Goal: Task Accomplishment & Management: Manage account settings

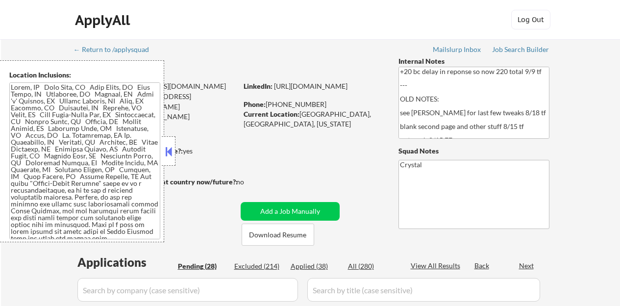
select select ""pending""
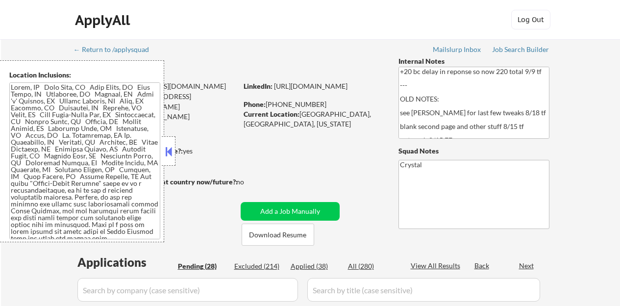
select select ""pending""
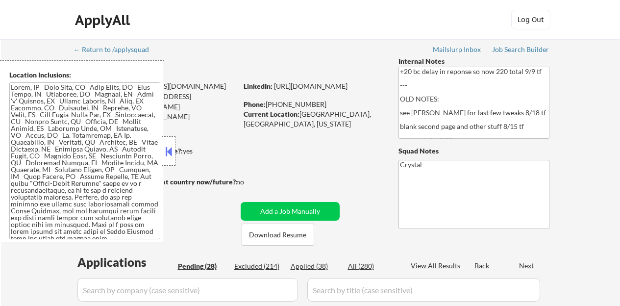
select select ""pending""
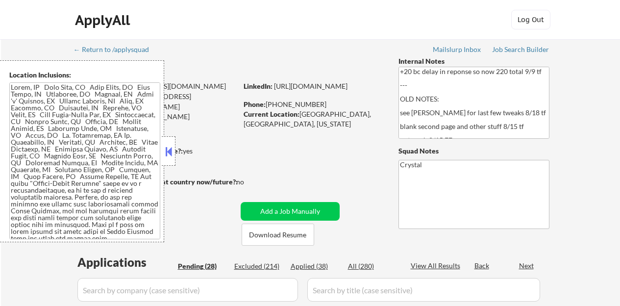
select select ""pending""
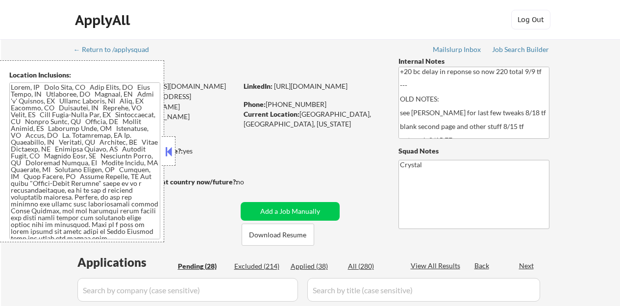
select select ""pending""
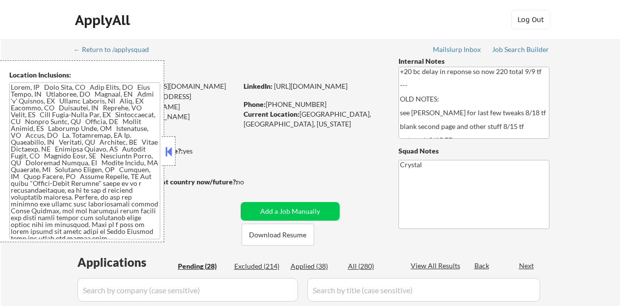
select select ""pending""
click at [161, 155] on div "Location Inclusions:" at bounding box center [82, 151] width 164 height 182
click at [168, 154] on button at bounding box center [168, 151] width 11 height 15
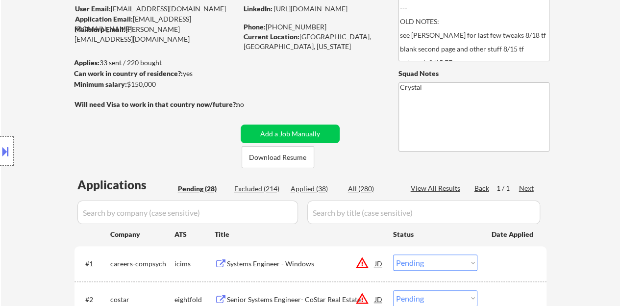
scroll to position [98, 0]
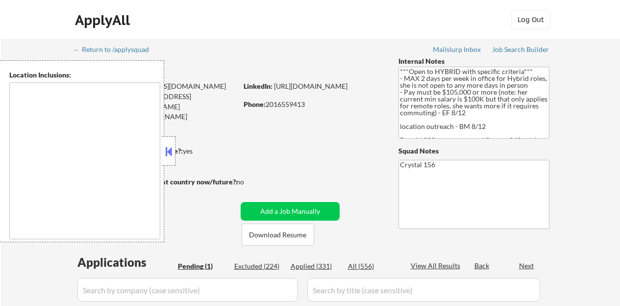
select select ""pending""
type textarea "[GEOGRAPHIC_DATA], [GEOGRAPHIC_DATA] [GEOGRAPHIC_DATA], [GEOGRAPHIC_DATA] [GEOG…"
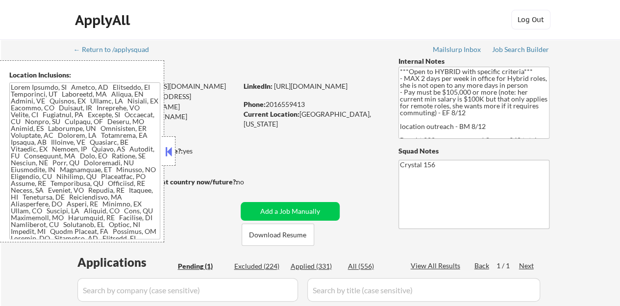
scroll to position [49, 0]
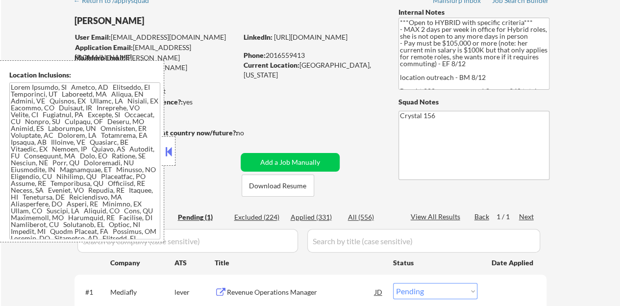
click at [172, 149] on button at bounding box center [168, 151] width 11 height 15
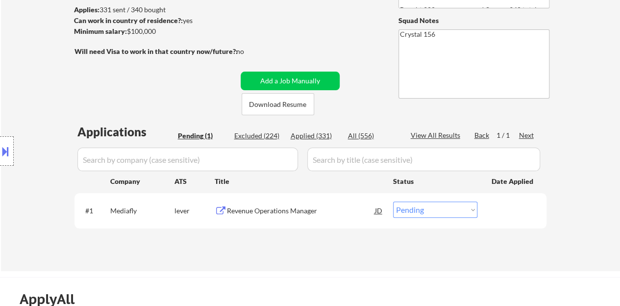
scroll to position [147, 0]
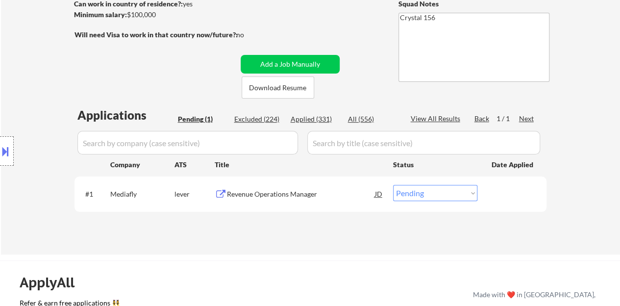
click at [231, 199] on div "Revenue Operations Manager" at bounding box center [301, 194] width 148 height 10
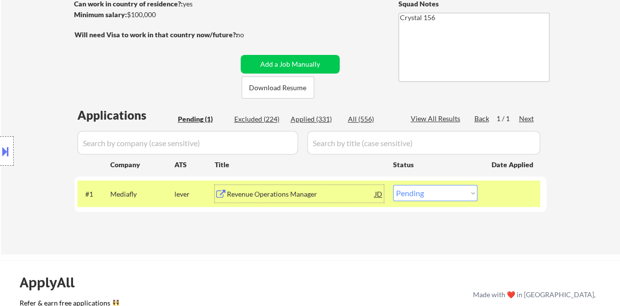
click at [429, 197] on select "Choose an option... Pending Applied Excluded (Questions) Excluded (Expired) Exc…" at bounding box center [435, 193] width 84 height 16
select select ""applied""
click at [393, 185] on select "Choose an option... Pending Applied Excluded (Questions) Excluded (Expired) Exc…" at bounding box center [435, 193] width 84 height 16
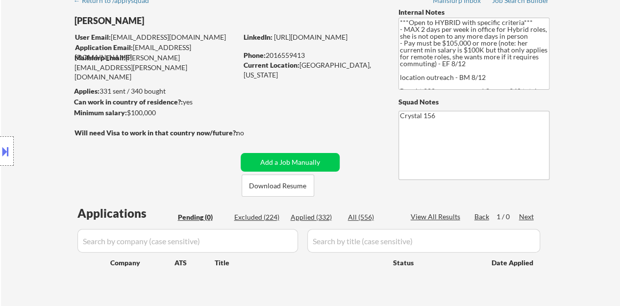
scroll to position [98, 0]
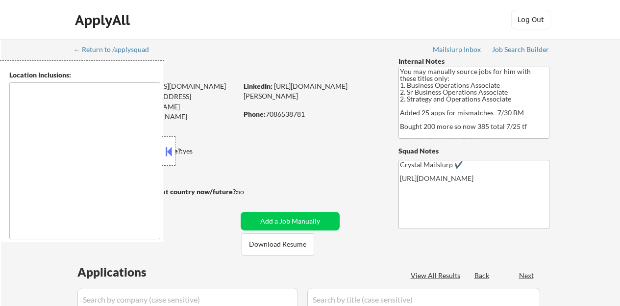
type textarea "Evanston, IL Oak Park, IL Cicero, IL Berwyn, IL Oak Lawn, IL Skokie, IL Des Pla…"
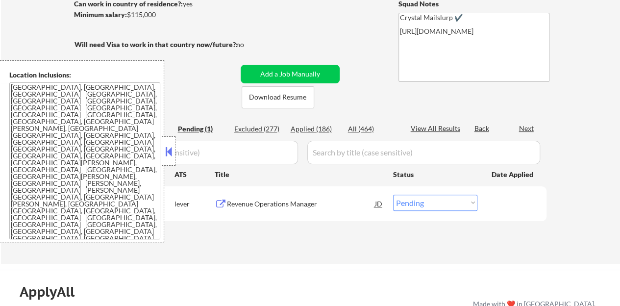
scroll to position [147, 0]
click at [165, 152] on button at bounding box center [168, 151] width 11 height 15
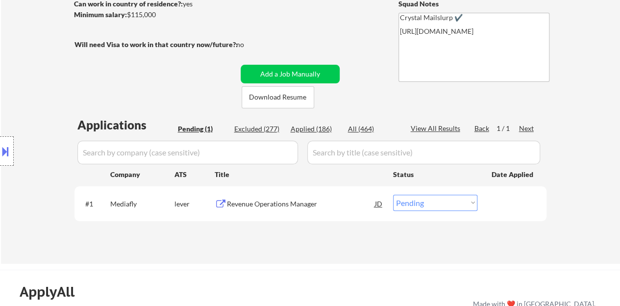
click at [259, 198] on div "Revenue Operations Manager" at bounding box center [301, 204] width 148 height 18
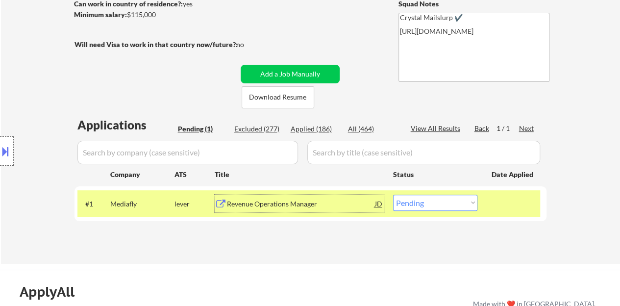
click at [441, 204] on select "Choose an option... Pending Applied Excluded (Questions) Excluded (Expired) Exc…" at bounding box center [435, 203] width 84 height 16
select select ""excluded__salary_""
click at [393, 195] on select "Choose an option... Pending Applied Excluded (Questions) Excluded (Expired) Exc…" at bounding box center [435, 203] width 84 height 16
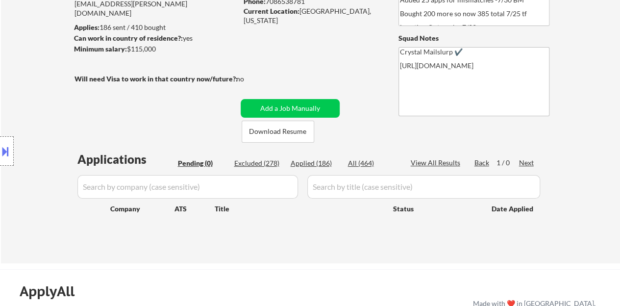
scroll to position [98, 0]
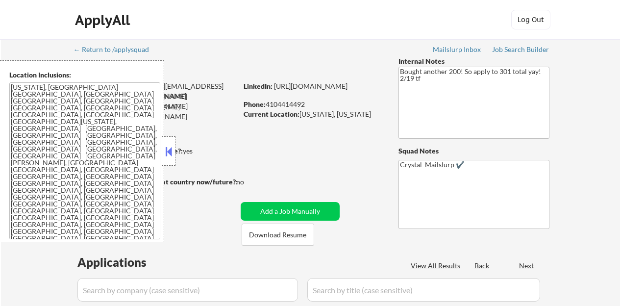
select select ""pending""
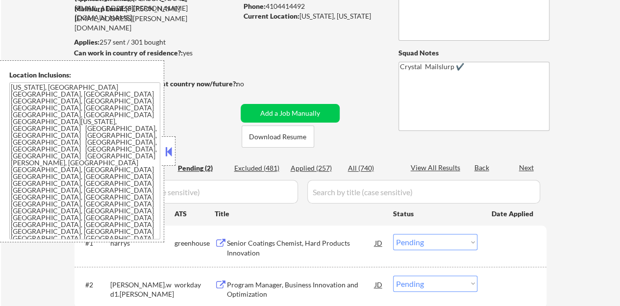
click at [171, 149] on button at bounding box center [168, 151] width 11 height 15
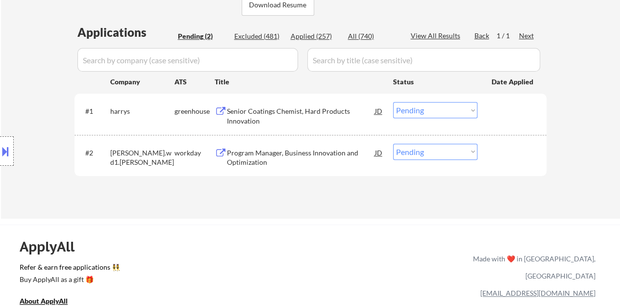
scroll to position [245, 0]
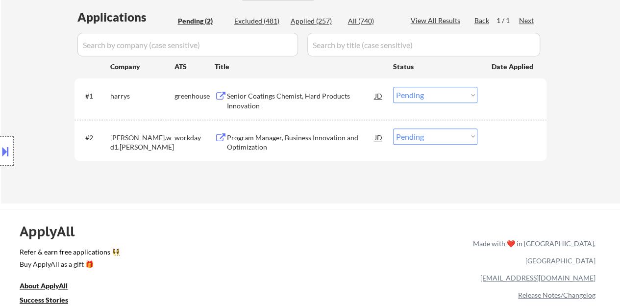
click at [255, 103] on div "Senior Coatings Chemist, Hard Products Innovation" at bounding box center [301, 100] width 148 height 19
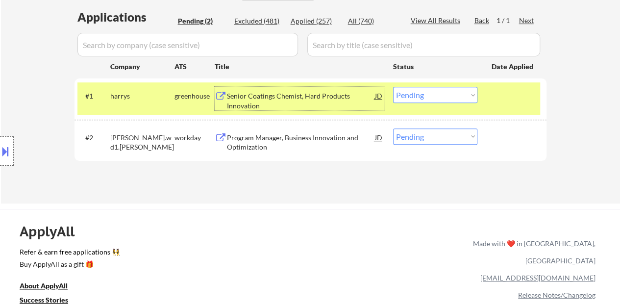
click at [444, 99] on select "Choose an option... Pending Applied Excluded (Questions) Excluded (Expired) Exc…" at bounding box center [435, 95] width 84 height 16
click at [393, 87] on select "Choose an option... Pending Applied Excluded (Questions) Excluded (Expired) Exc…" at bounding box center [435, 95] width 84 height 16
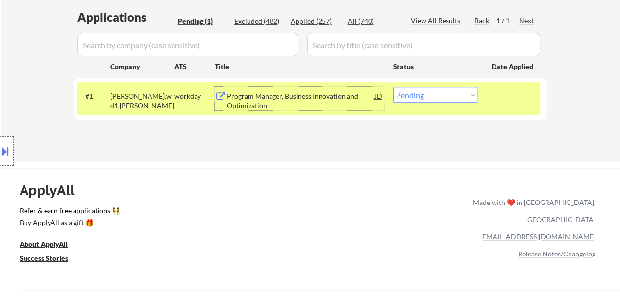
click at [273, 100] on div "Program Manager, Business Innovation and Optimization" at bounding box center [301, 100] width 148 height 19
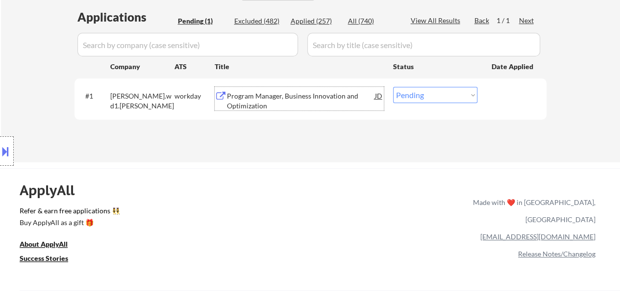
click at [408, 92] on select "Choose an option... Pending Applied Excluded (Questions) Excluded (Expired) Exc…" at bounding box center [435, 95] width 84 height 16
select select ""applied""
click at [393, 87] on select "Choose an option... Pending Applied Excluded (Questions) Excluded (Expired) Exc…" at bounding box center [435, 95] width 84 height 16
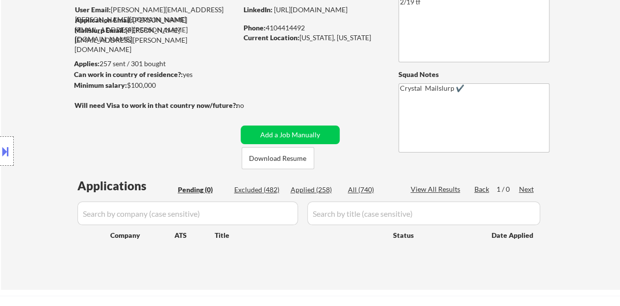
scroll to position [49, 0]
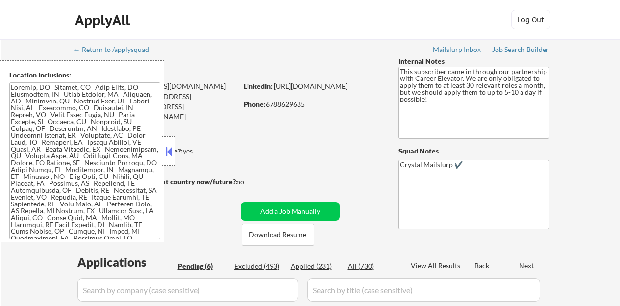
select select ""pending""
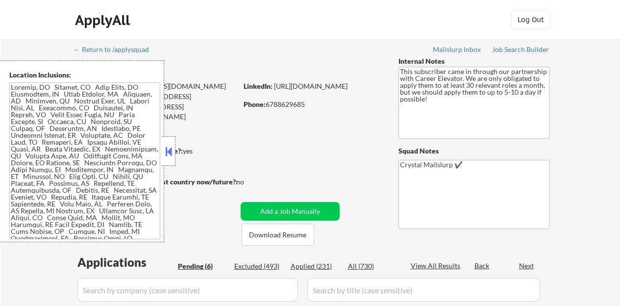
select select ""pending""
click at [169, 158] on button at bounding box center [168, 151] width 11 height 15
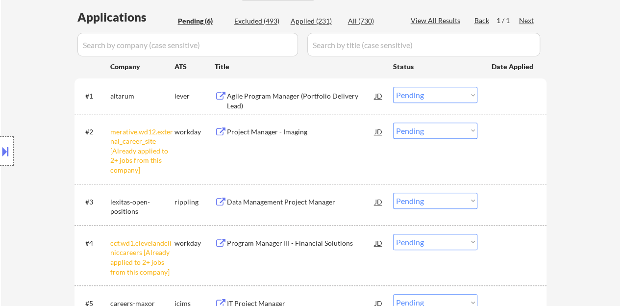
scroll to position [294, 0]
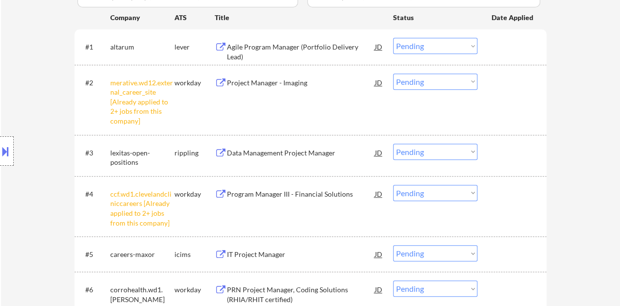
click at [431, 89] on div "#2 merative.wd12.external_career_site [Already applied to 2+ jobs from this com…" at bounding box center [308, 99] width 463 height 61
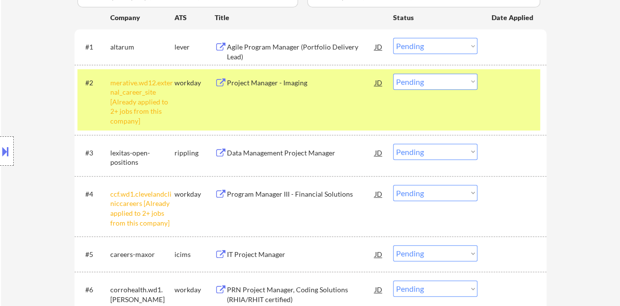
click at [436, 82] on select "Choose an option... Pending Applied Excluded (Questions) Excluded (Expired) Exc…" at bounding box center [435, 82] width 84 height 16
click at [393, 74] on select "Choose an option... Pending Applied Excluded (Questions) Excluded (Expired) Exc…" at bounding box center [435, 82] width 84 height 16
select select ""pending""
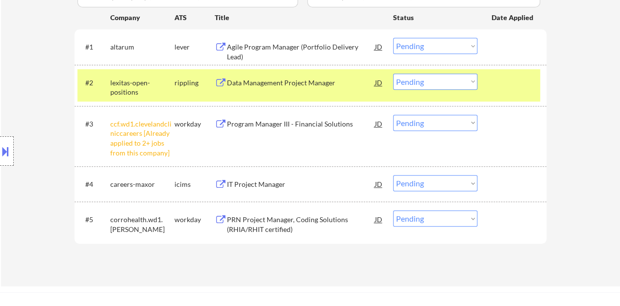
click at [407, 131] on div "#3 ccf.wd1.clevelandcliniccareers [Already applied to 2+ jobs from this company…" at bounding box center [308, 135] width 463 height 51
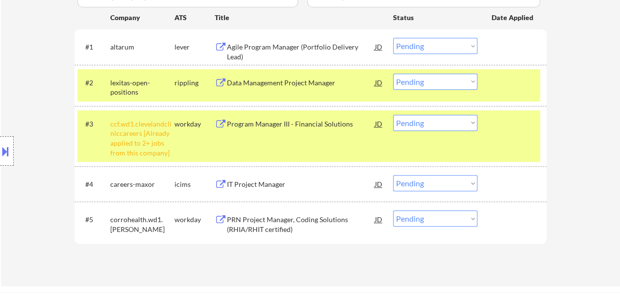
click at [419, 123] on select "Choose an option... Pending Applied Excluded (Questions) Excluded (Expired) Exc…" at bounding box center [435, 123] width 84 height 16
click at [393, 115] on select "Choose an option... Pending Applied Excluded (Questions) Excluded (Expired) Exc…" at bounding box center [435, 123] width 84 height 16
select select ""pending""
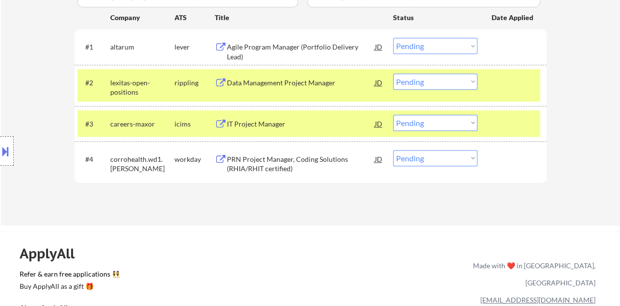
drag, startPoint x: 504, startPoint y: 116, endPoint x: 512, endPoint y: 124, distance: 11.4
click at [507, 117] on div at bounding box center [513, 124] width 43 height 18
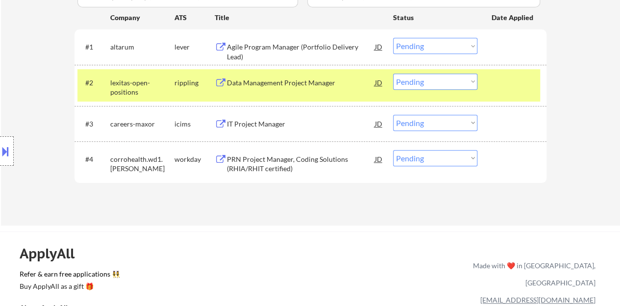
click at [534, 90] on div at bounding box center [513, 83] width 43 height 18
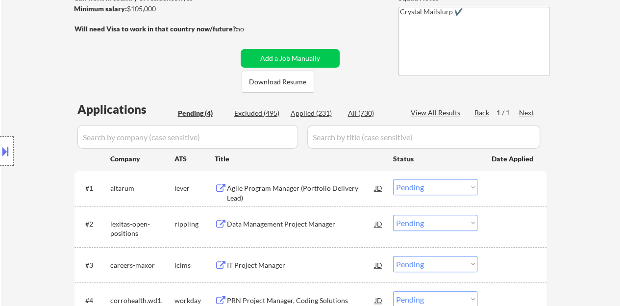
scroll to position [245, 0]
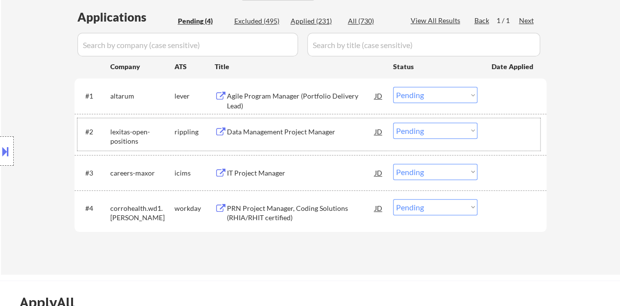
click at [316, 95] on div "Agile Program Manager (Portfolio Delivery Lead)" at bounding box center [301, 100] width 148 height 19
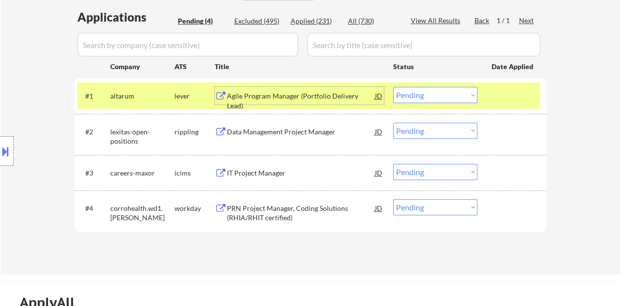
click at [265, 94] on div "Agile Program Manager (Portfolio Delivery Lead)" at bounding box center [301, 100] width 148 height 19
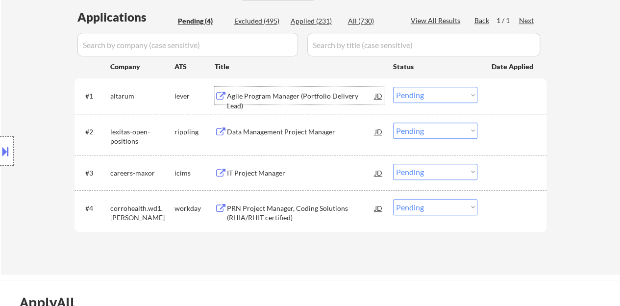
click at [509, 93] on div at bounding box center [513, 96] width 43 height 18
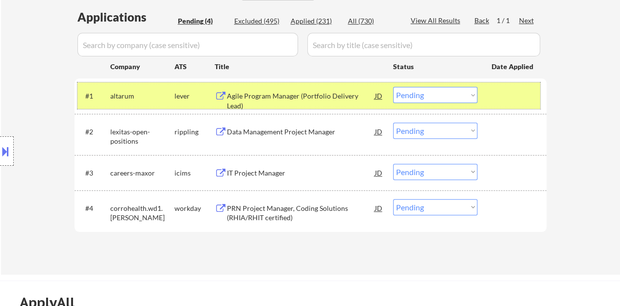
click at [420, 90] on select "Choose an option... Pending Applied Excluded (Questions) Excluded (Expired) Exc…" at bounding box center [435, 95] width 84 height 16
click at [393, 87] on select "Choose an option... Pending Applied Excluded (Questions) Excluded (Expired) Exc…" at bounding box center [435, 95] width 84 height 16
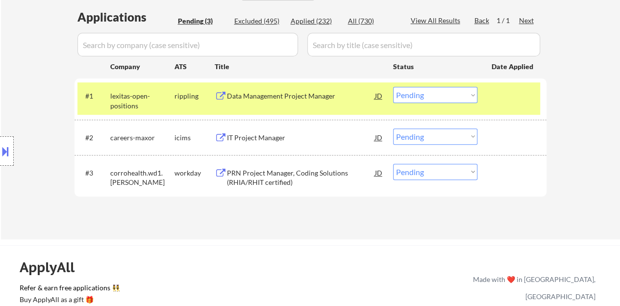
click at [313, 98] on div "Data Management Project Manager" at bounding box center [301, 96] width 148 height 10
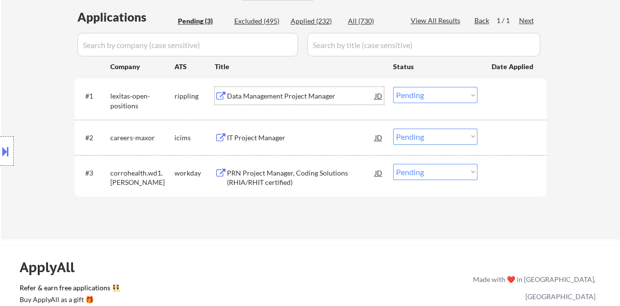
click at [491, 86] on div "#1 lexitas-open-positions rippling Data Management Project Manager JD Choose an…" at bounding box center [308, 98] width 463 height 32
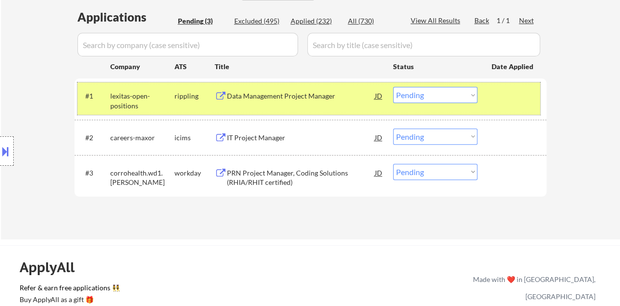
click at [431, 90] on select "Choose an option... Pending Applied Excluded (Questions) Excluded (Expired) Exc…" at bounding box center [435, 95] width 84 height 16
click at [393, 87] on select "Choose an option... Pending Applied Excluded (Questions) Excluded (Expired) Exc…" at bounding box center [435, 95] width 84 height 16
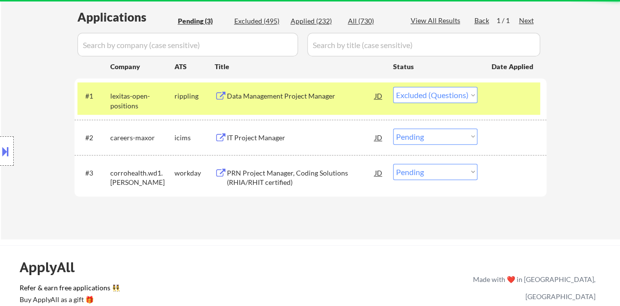
select select ""pending""
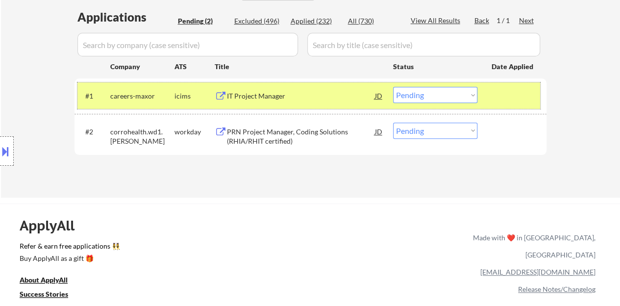
click at [478, 98] on div "#1 careers-maxor icims IT Project Manager JD Choose an option... Pending Applie…" at bounding box center [308, 95] width 463 height 26
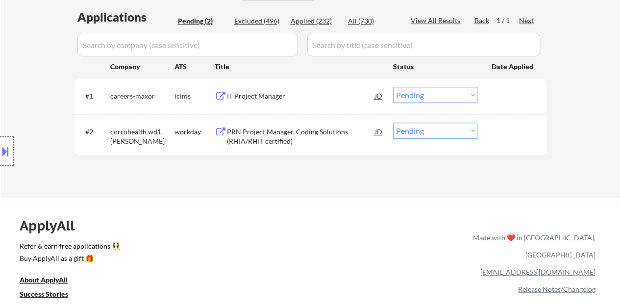
click at [267, 131] on div "PRN Project Manager, Coding Solutions (RHIA/RHIT certified)" at bounding box center [301, 136] width 148 height 19
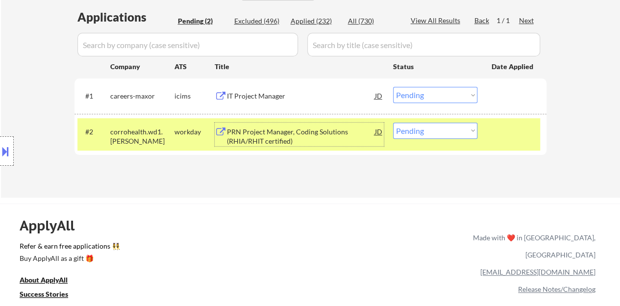
click at [437, 128] on select "Choose an option... Pending Applied Excluded (Questions) Excluded (Expired) Exc…" at bounding box center [435, 131] width 84 height 16
select select ""excluded__bad_match_""
click at [393, 123] on select "Choose an option... Pending Applied Excluded (Questions) Excluded (Expired) Exc…" at bounding box center [435, 131] width 84 height 16
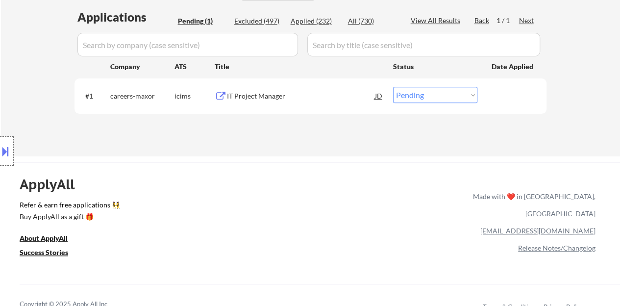
click at [257, 96] on div "IT Project Manager" at bounding box center [301, 96] width 148 height 10
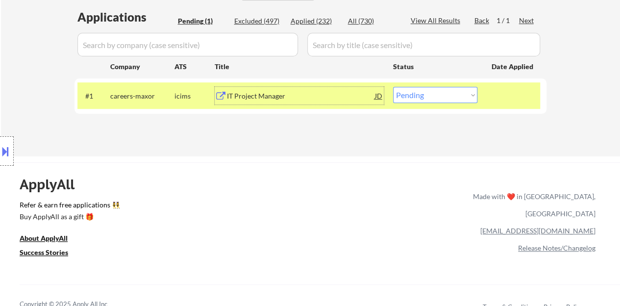
click at [438, 93] on select "Choose an option... Pending Applied Excluded (Questions) Excluded (Expired) Exc…" at bounding box center [435, 95] width 84 height 16
select select ""excluded__bad_match_""
click at [393, 87] on select "Choose an option... Pending Applied Excluded (Questions) Excluded (Expired) Exc…" at bounding box center [435, 95] width 84 height 16
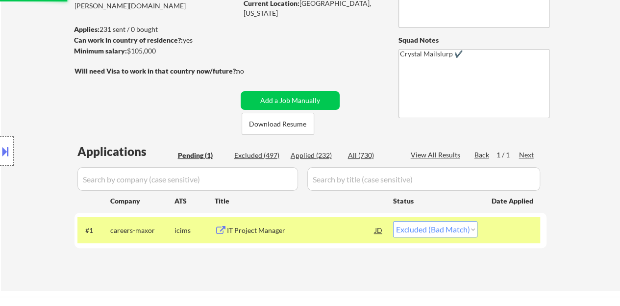
scroll to position [98, 0]
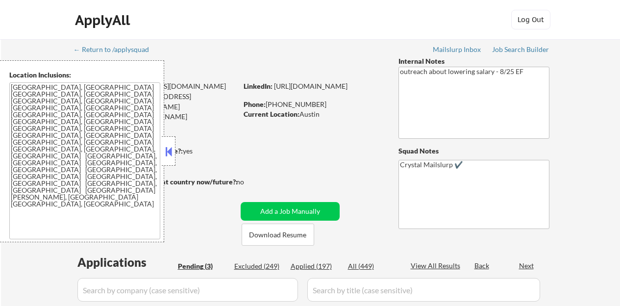
select select ""pending""
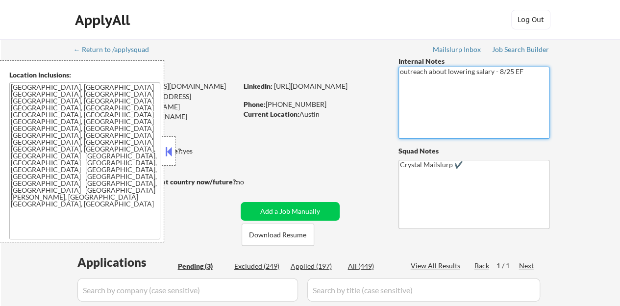
drag, startPoint x: 0, startPoint y: 0, endPoint x: 183, endPoint y: 160, distance: 243.6
click at [258, 126] on div "← Return to /applysquad Mailslurp Inbox Job Search Builder [PERSON_NAME] User E…" at bounding box center [310, 257] width 489 height 437
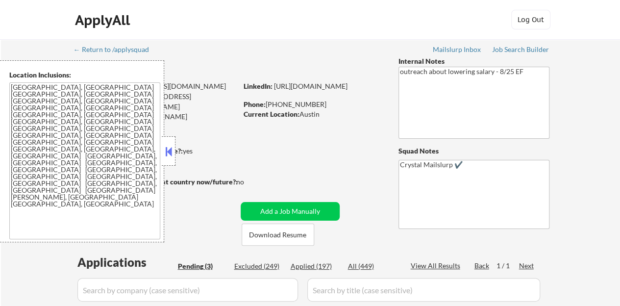
click at [174, 161] on div at bounding box center [169, 150] width 14 height 29
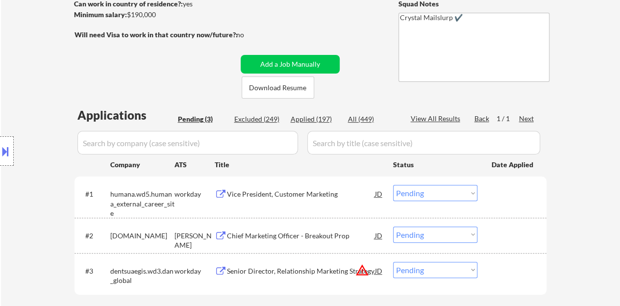
scroll to position [245, 0]
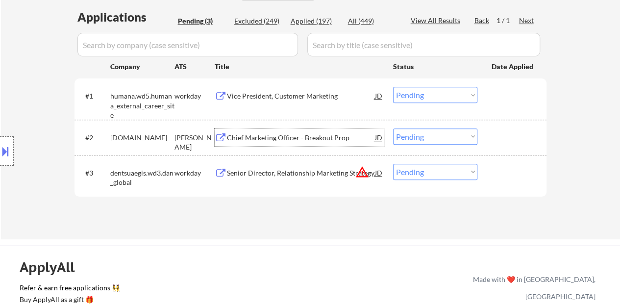
click at [257, 141] on div "Chief Marketing Officer - Breakout Prop" at bounding box center [301, 138] width 148 height 10
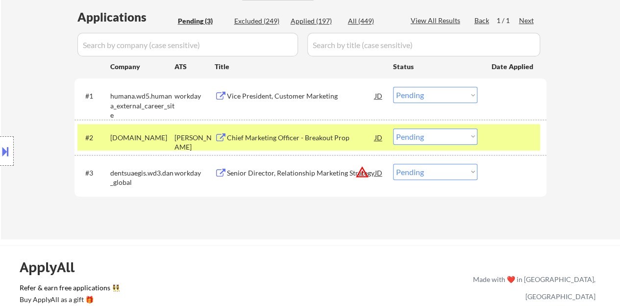
select select ""pending""
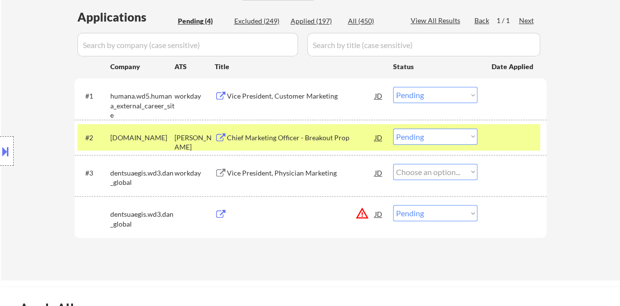
select select ""pending""
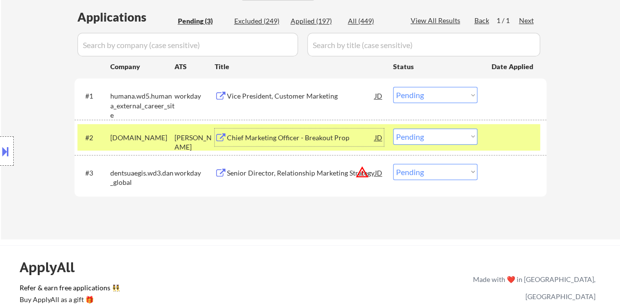
click at [449, 136] on select "Choose an option... Pending Applied Excluded (Questions) Excluded (Expired) Exc…" at bounding box center [435, 136] width 84 height 16
click at [393, 128] on select "Choose an option... Pending Applied Excluded (Questions) Excluded (Expired) Exc…" at bounding box center [435, 136] width 84 height 16
select select ""pending""
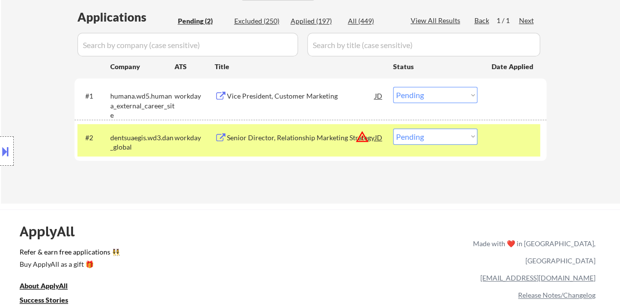
click at [533, 145] on div at bounding box center [513, 137] width 43 height 18
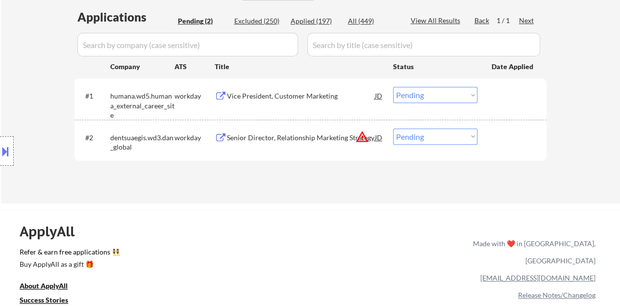
click at [335, 98] on div "Vice President, Customer Marketing" at bounding box center [301, 96] width 148 height 10
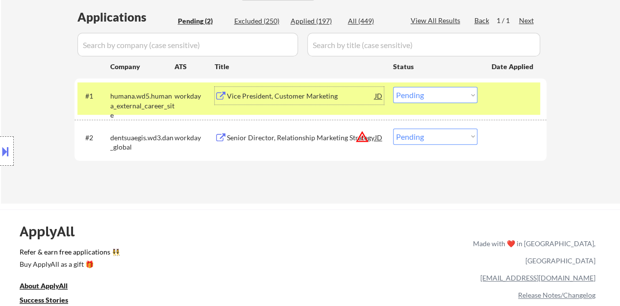
click at [1, 149] on button at bounding box center [5, 151] width 11 height 16
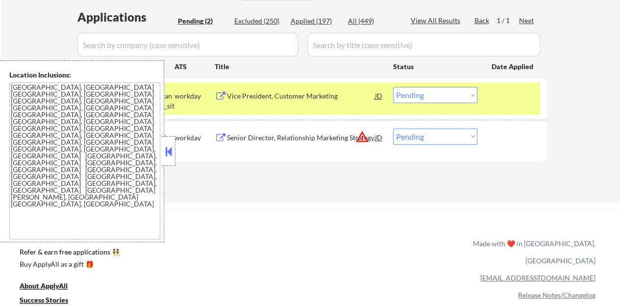
drag, startPoint x: 164, startPoint y: 147, endPoint x: 169, endPoint y: 166, distance: 19.7
click at [165, 147] on button at bounding box center [168, 151] width 11 height 15
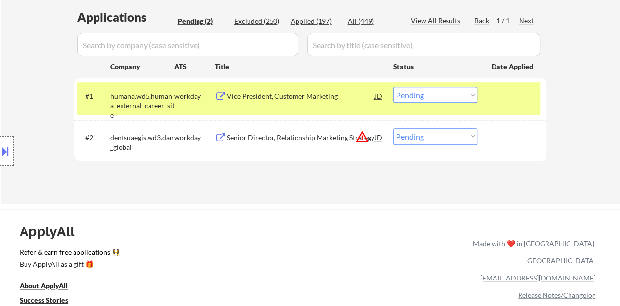
click at [440, 102] on select "Choose an option... Pending Applied Excluded (Questions) Excluded (Expired) Exc…" at bounding box center [435, 95] width 84 height 16
click at [393, 87] on select "Choose an option... Pending Applied Excluded (Questions) Excluded (Expired) Exc…" at bounding box center [435, 95] width 84 height 16
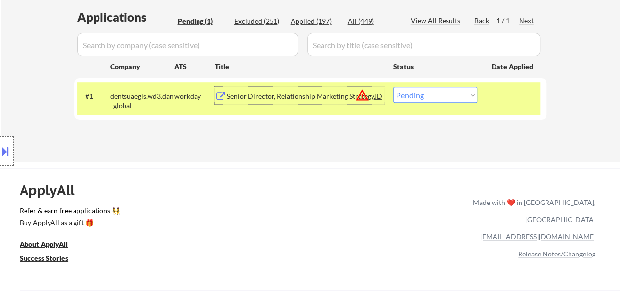
click at [291, 102] on div "Senior Director, Relationship Marketing Strategy" at bounding box center [301, 96] width 148 height 18
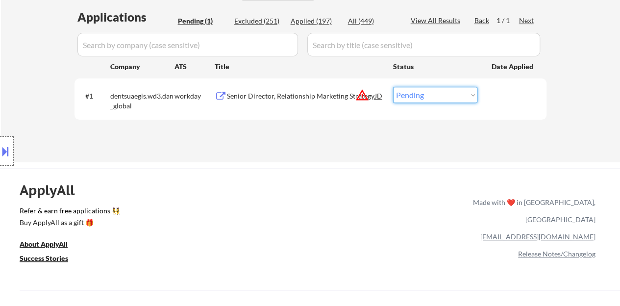
click at [428, 94] on select "Choose an option... Pending Applied Excluded (Questions) Excluded (Expired) Exc…" at bounding box center [435, 95] width 84 height 16
select select ""excluded__location_""
click at [393, 87] on select "Choose an option... Pending Applied Excluded (Questions) Excluded (Expired) Exc…" at bounding box center [435, 95] width 84 height 16
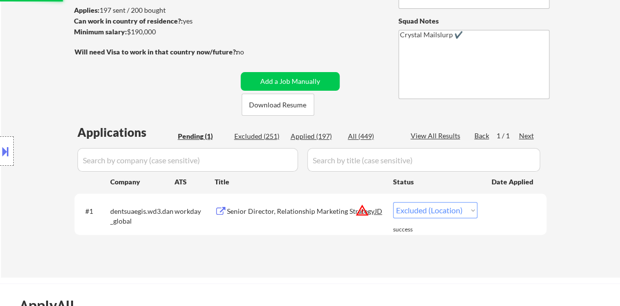
scroll to position [98, 0]
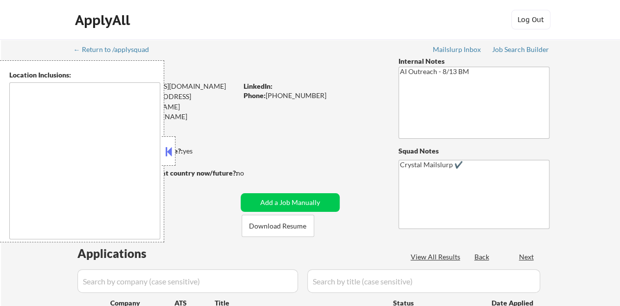
type textarea "[GEOGRAPHIC_DATA], [GEOGRAPHIC_DATA], [GEOGRAPHIC_DATA] [GEOGRAPHIC_DATA], [GEO…"
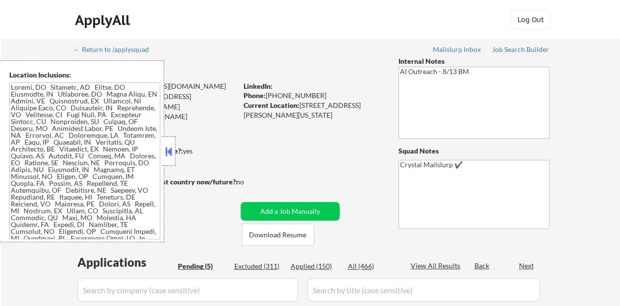
select select ""pending""
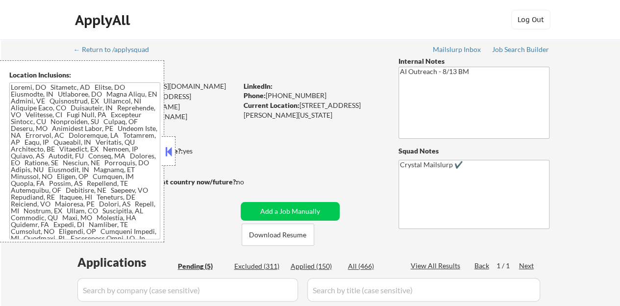
click at [171, 146] on button at bounding box center [168, 151] width 11 height 15
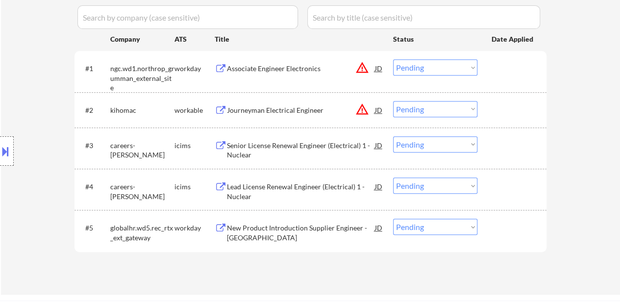
scroll to position [294, 0]
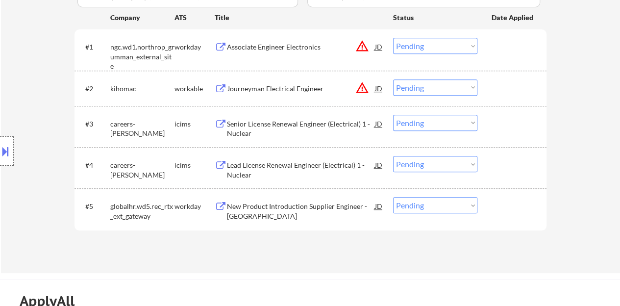
click at [270, 45] on div "Associate Engineer Electronics" at bounding box center [301, 47] width 148 height 10
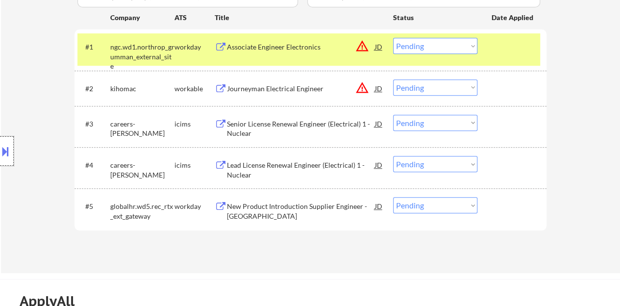
click at [0, 142] on div at bounding box center [7, 150] width 14 height 29
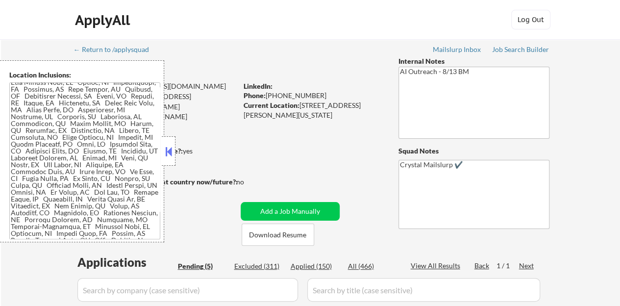
scroll to position [57, 0]
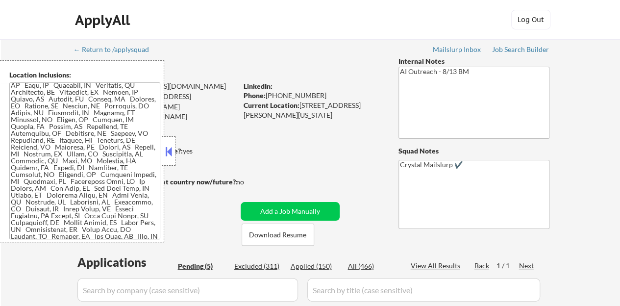
click at [169, 153] on button at bounding box center [168, 151] width 11 height 15
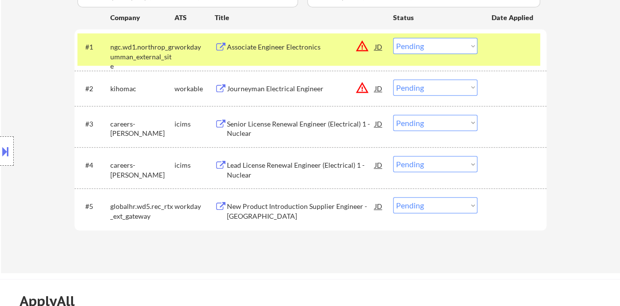
scroll to position [245, 0]
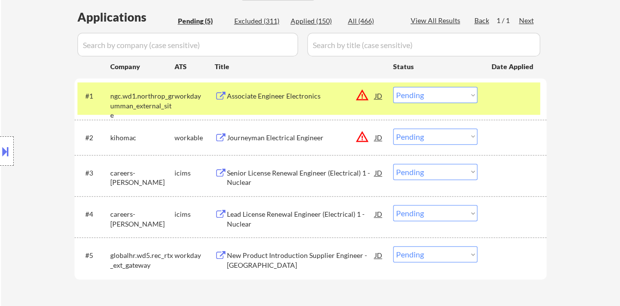
click at [443, 97] on select "Choose an option... Pending Applied Excluded (Questions) Excluded (Expired) Exc…" at bounding box center [435, 95] width 84 height 16
click at [393, 87] on select "Choose an option... Pending Applied Excluded (Questions) Excluded (Expired) Exc…" at bounding box center [435, 95] width 84 height 16
select select ""pending""
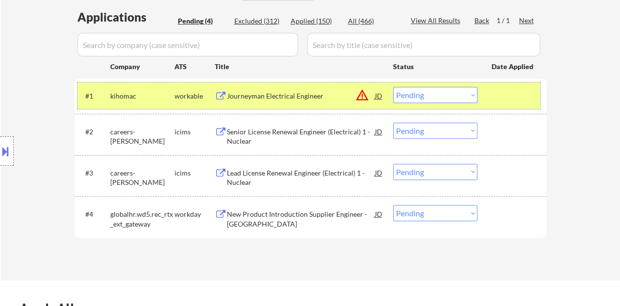
click at [536, 104] on div "#1 kihomac workable Journeyman Electrical Engineer JD warning_amber Choose an o…" at bounding box center [308, 95] width 463 height 26
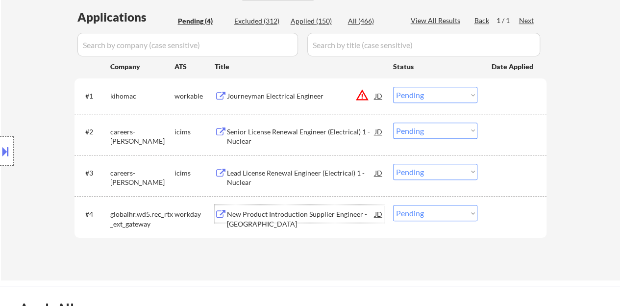
click at [294, 215] on div "New Product Introduction Supplier Engineer - TX" at bounding box center [301, 218] width 148 height 19
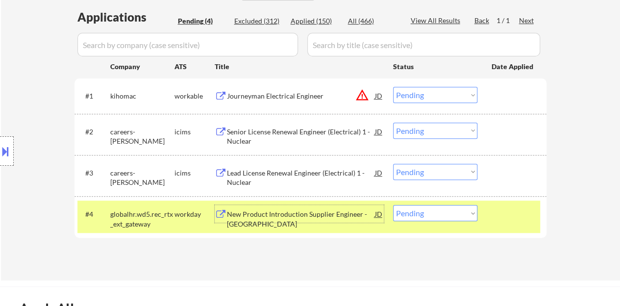
click at [428, 210] on select "Choose an option... Pending Applied Excluded (Questions) Excluded (Expired) Exc…" at bounding box center [435, 213] width 84 height 16
select select ""applied""
click at [393, 205] on select "Choose an option... Pending Applied Excluded (Questions) Excluded (Expired) Exc…" at bounding box center [435, 213] width 84 height 16
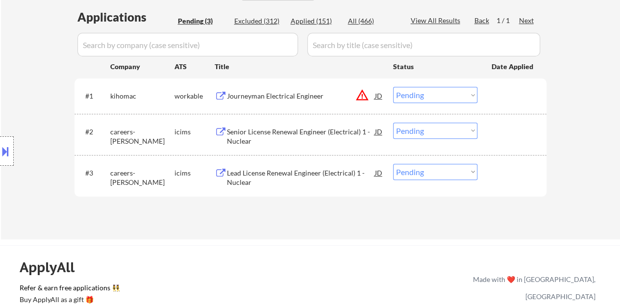
click at [285, 84] on div "#1 kihomac workable Journeyman Electrical Engineer JD warning_amber Choose an o…" at bounding box center [308, 95] width 463 height 26
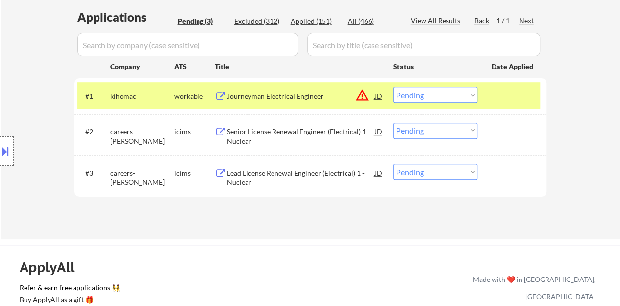
click at [285, 92] on div "Journeyman Electrical Engineer" at bounding box center [301, 96] width 148 height 10
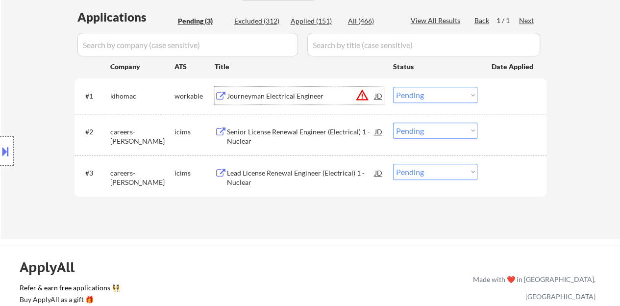
click at [506, 103] on div at bounding box center [513, 96] width 43 height 18
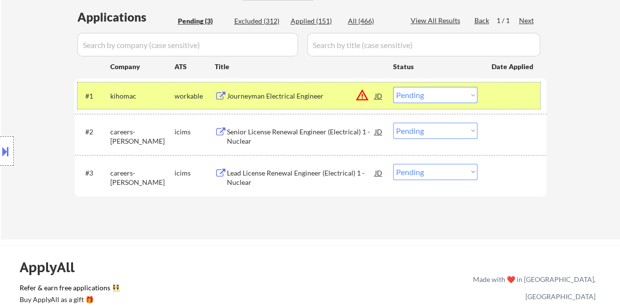
click at [0, 150] on button at bounding box center [5, 151] width 11 height 16
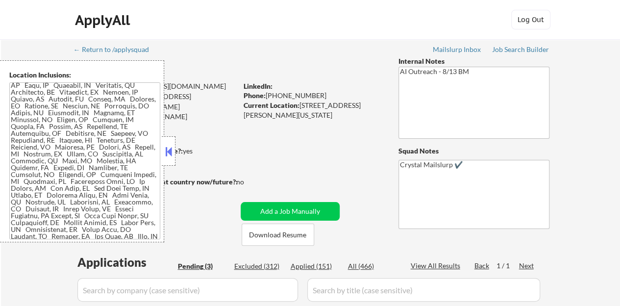
scroll to position [222, 0]
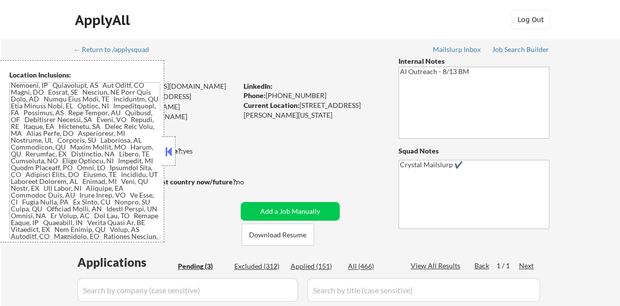
click at [173, 146] on button at bounding box center [168, 151] width 11 height 15
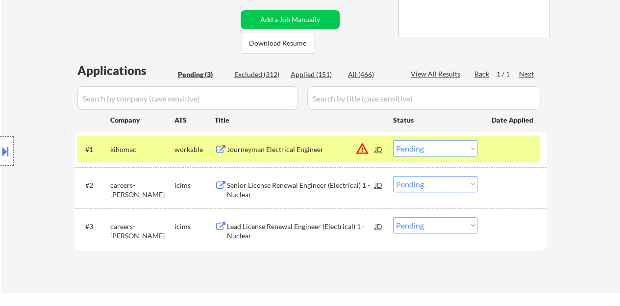
scroll to position [245, 0]
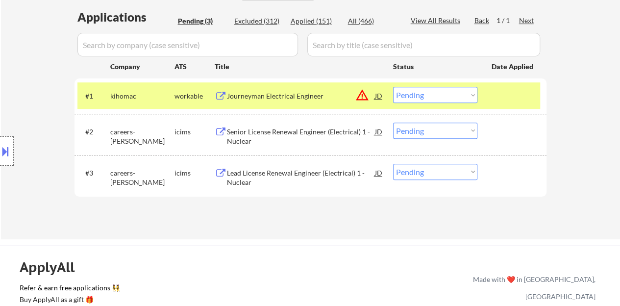
click at [423, 102] on select "Choose an option... Pending Applied Excluded (Questions) Excluded (Expired) Exc…" at bounding box center [435, 95] width 84 height 16
click at [393, 87] on select "Choose an option... Pending Applied Excluded (Questions) Excluded (Expired) Exc…" at bounding box center [435, 95] width 84 height 16
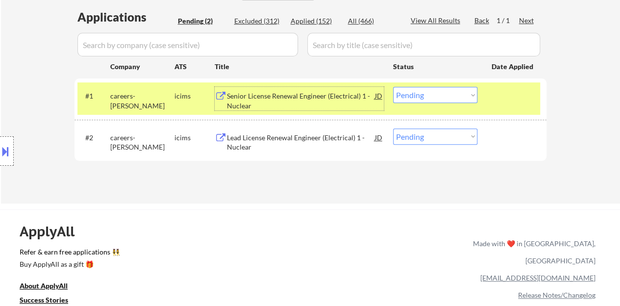
click at [318, 96] on div "Senior License Renewal Engineer (Electrical) 1 - Nuclear" at bounding box center [301, 100] width 148 height 19
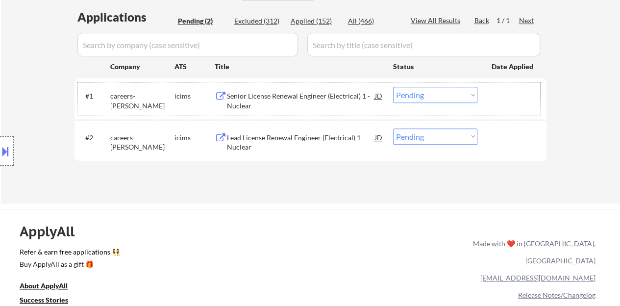
click at [499, 86] on div "#1 careers-sargentlundy icims Senior License Renewal Engineer (Electrical) 1 - …" at bounding box center [308, 98] width 463 height 32
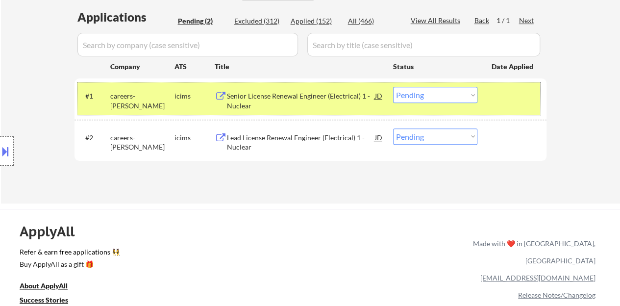
click at [414, 88] on select "Choose an option... Pending Applied Excluded (Questions) Excluded (Expired) Exc…" at bounding box center [435, 95] width 84 height 16
click at [393, 87] on select "Choose an option... Pending Applied Excluded (Questions) Excluded (Expired) Exc…" at bounding box center [435, 95] width 84 height 16
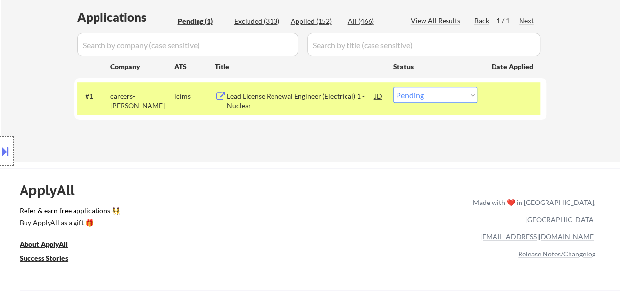
click at [411, 96] on select "Choose an option... Pending Applied Excluded (Questions) Excluded (Expired) Exc…" at bounding box center [435, 95] width 84 height 16
select select ""excluded__other_""
click at [393, 87] on select "Choose an option... Pending Applied Excluded (Questions) Excluded (Expired) Exc…" at bounding box center [435, 95] width 84 height 16
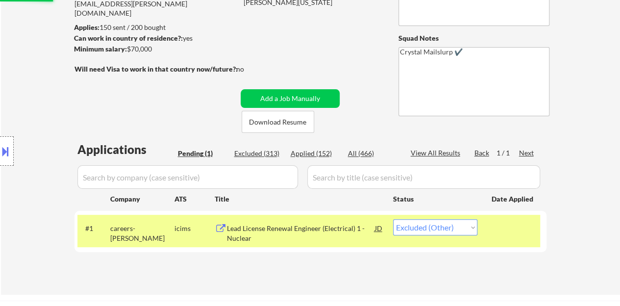
scroll to position [98, 0]
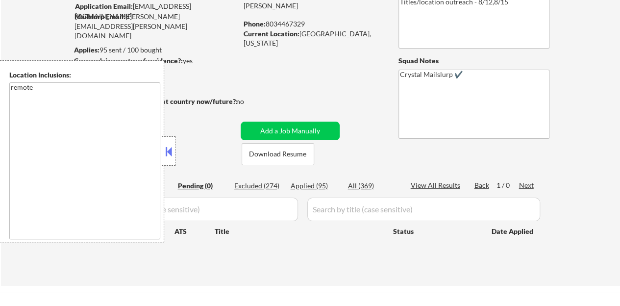
scroll to position [98, 0]
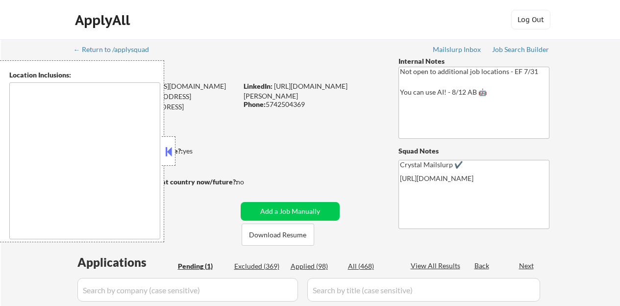
select select ""pending""
type textarea "[GEOGRAPHIC_DATA], [GEOGRAPHIC_DATA] [GEOGRAPHIC_DATA], [GEOGRAPHIC_DATA], [GEO…"
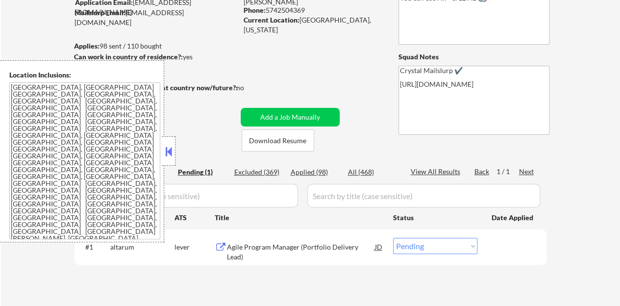
scroll to position [98, 0]
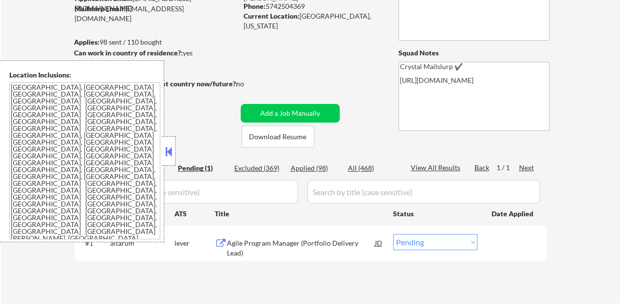
click at [168, 153] on button at bounding box center [168, 151] width 11 height 15
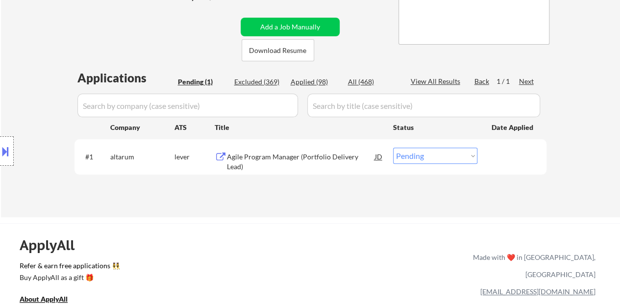
scroll to position [196, 0]
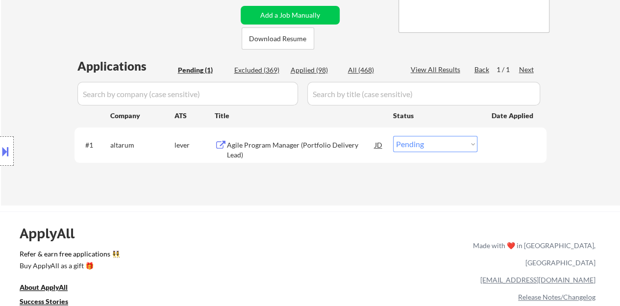
click at [276, 138] on div "Agile Program Manager (Portfolio Delivery Lead)" at bounding box center [301, 145] width 148 height 18
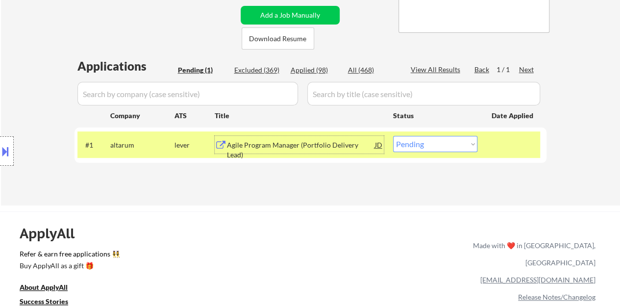
click at [428, 141] on select "Choose an option... Pending Applied Excluded (Questions) Excluded (Expired) Exc…" at bounding box center [435, 144] width 84 height 16
select select ""excluded__salary_""
click at [393, 136] on select "Choose an option... Pending Applied Excluded (Questions) Excluded (Expired) Exc…" at bounding box center [435, 144] width 84 height 16
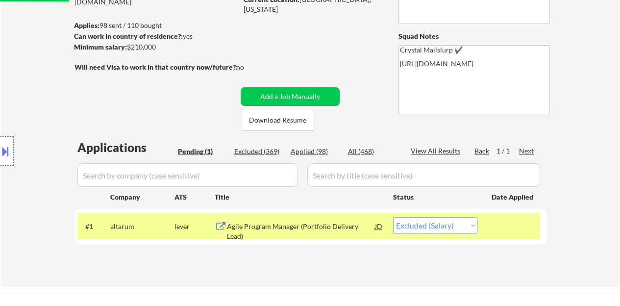
scroll to position [147, 0]
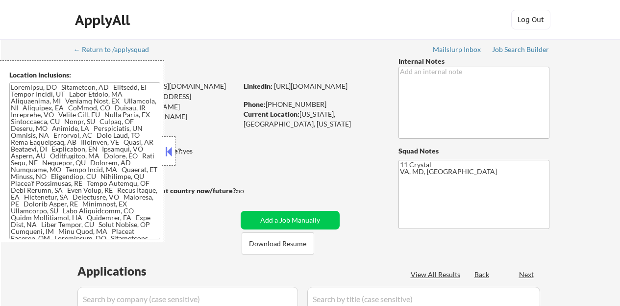
select select ""pending""
click at [169, 153] on button at bounding box center [168, 151] width 11 height 15
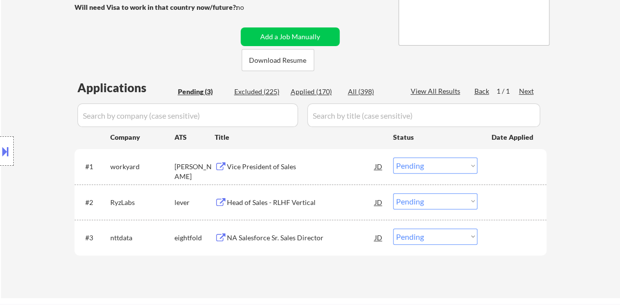
scroll to position [196, 0]
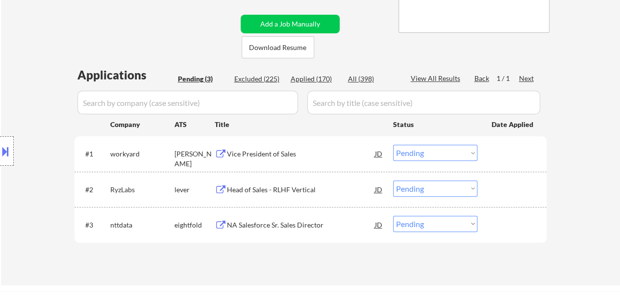
click at [261, 152] on div "Vice President of Sales" at bounding box center [301, 154] width 148 height 10
